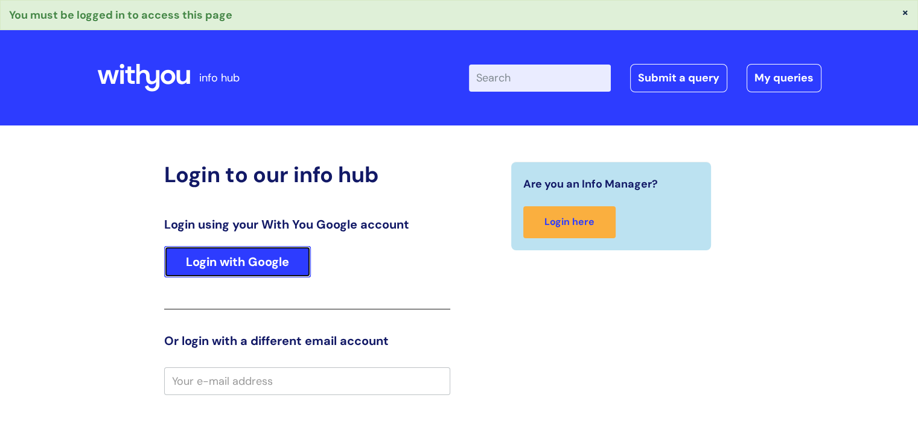
click at [200, 253] on link "Login with Google" at bounding box center [237, 261] width 147 height 31
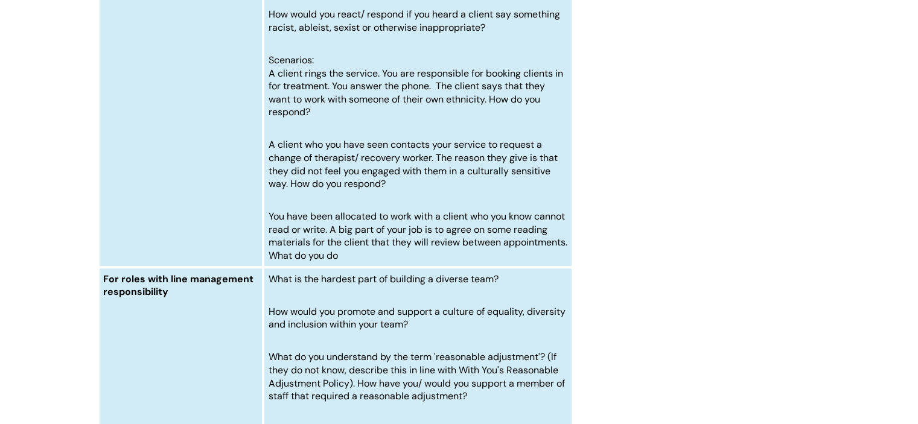
scroll to position [5284, 0]
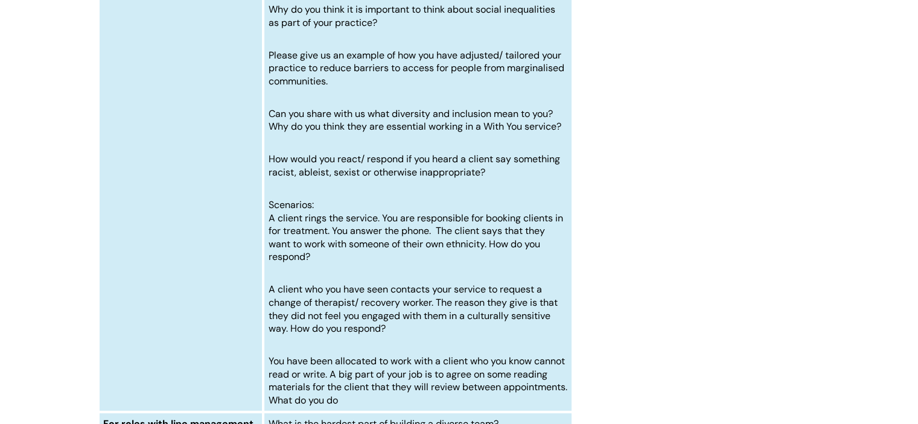
click at [495, 179] on p "How would you react/ respond if you heard a client say something racist, ableis…" at bounding box center [417, 166] width 299 height 26
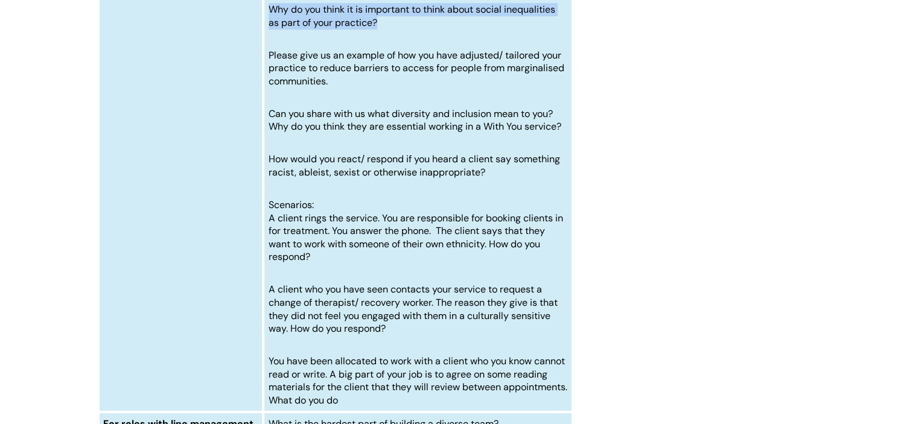
drag, startPoint x: 381, startPoint y: 60, endPoint x: 264, endPoint y: 33, distance: 120.6
click at [268, 29] on p "Why do you think it is important to think about social inequalities as part of …" at bounding box center [417, 16] width 299 height 26
copy span "Why do you think it is important to think about social inequalities as part of …"
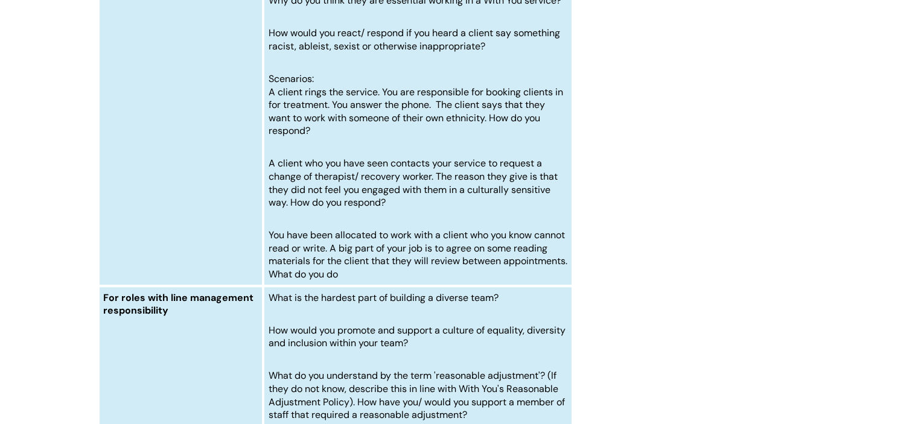
scroll to position [5301, 0]
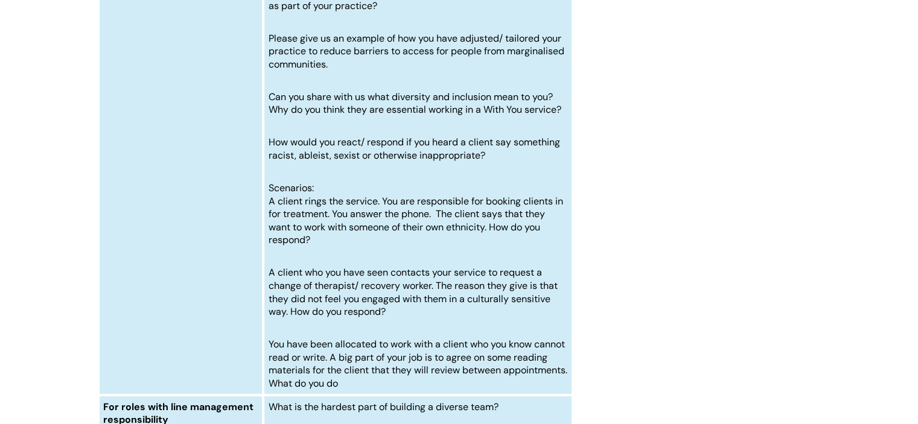
click at [461, 114] on td "Why do you think it is important that we collect equality and diversity monitor…" at bounding box center [417, 67] width 309 height 655
click at [360, 71] on span "Please give us an example of how you have adjusted/ tailored your practice to r…" at bounding box center [416, 51] width 296 height 39
click at [387, 121] on td "Why do you think it is important that we collect equality and diversity monitor…" at bounding box center [417, 67] width 309 height 655
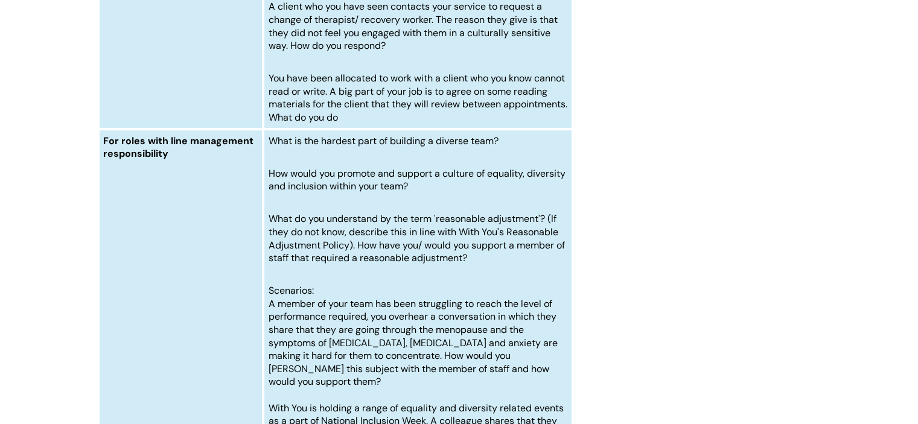
scroll to position [5598, 0]
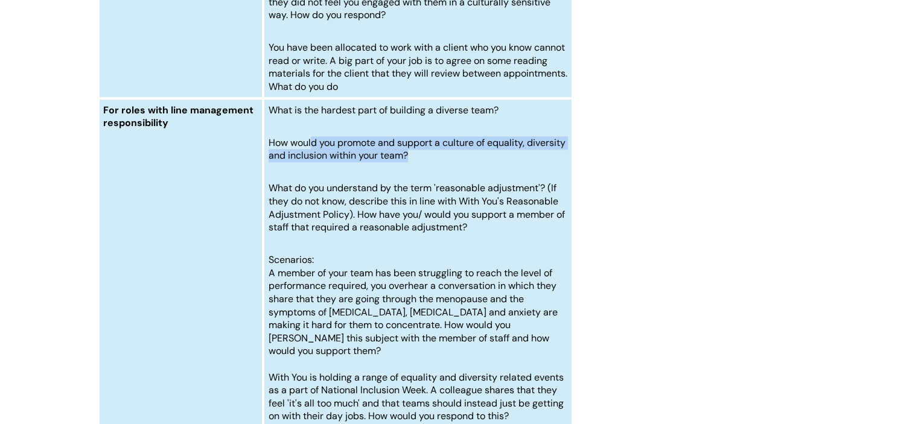
drag, startPoint x: 461, startPoint y: 193, endPoint x: 311, endPoint y: 178, distance: 151.0
click at [311, 178] on td "What is the hardest part of building a diverse team? How would you promote and …" at bounding box center [417, 305] width 309 height 414
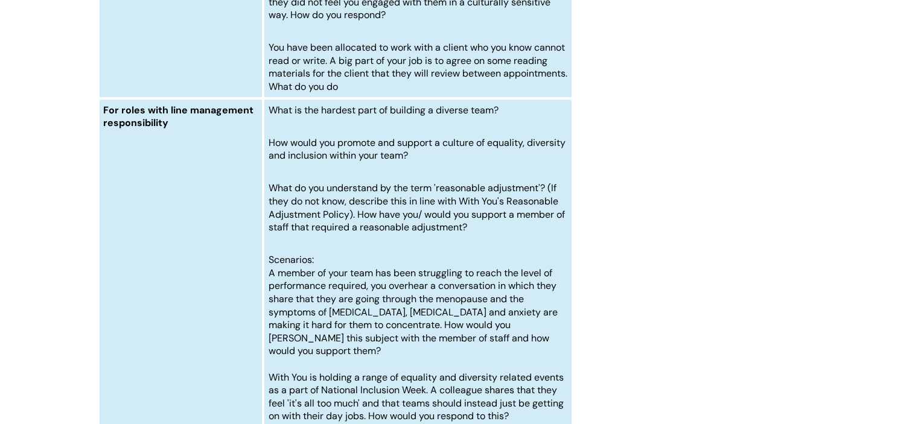
click at [495, 116] on span "What is the hardest part of building a diverse team?" at bounding box center [383, 110] width 230 height 13
click at [431, 267] on p "Scenarios:" at bounding box center [417, 259] width 299 height 13
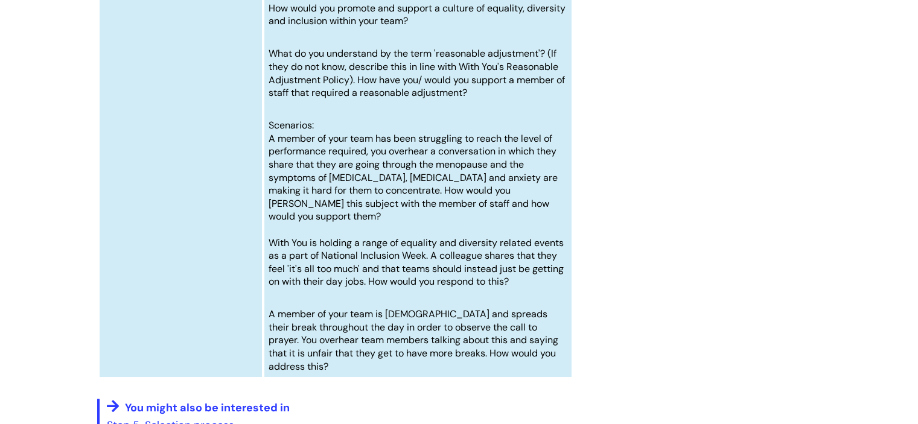
scroll to position [5725, 0]
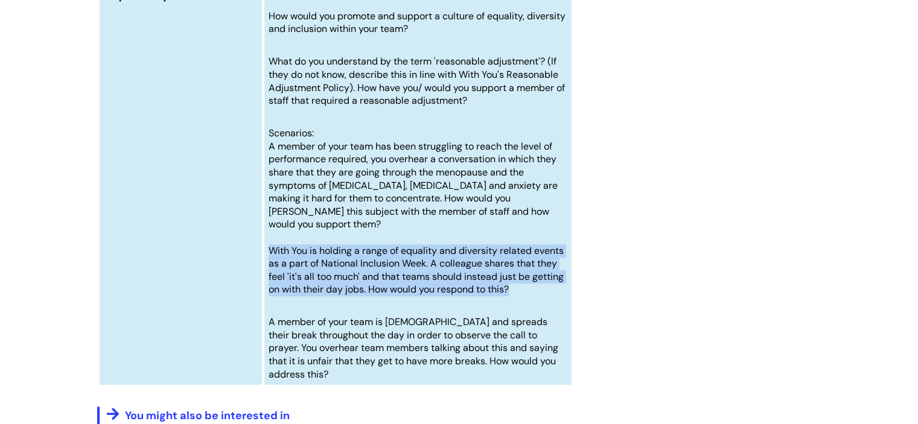
drag, startPoint x: 516, startPoint y: 313, endPoint x: 265, endPoint y: 272, distance: 254.3
click at [265, 272] on td "What is the hardest part of building a diverse team? How would you promote and …" at bounding box center [417, 179] width 309 height 414
copy span "With You is holding a range of equality and diversity related events as a part …"
